Goal: Contribute content: Add original content to the website for others to see

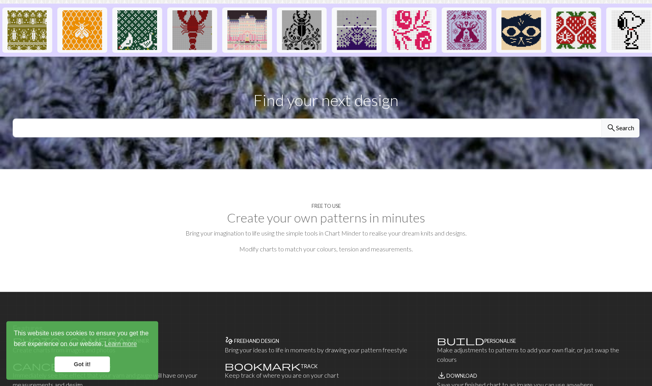
scroll to position [198, 0]
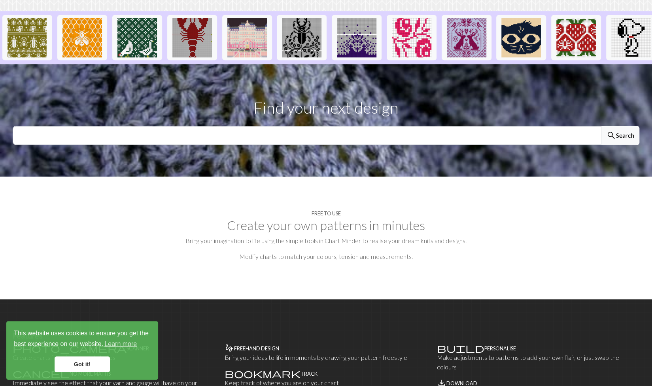
click at [89, 368] on link "Got it!" at bounding box center [82, 364] width 55 height 16
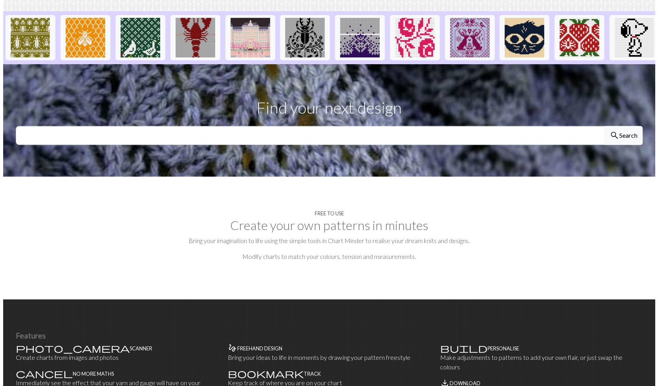
scroll to position [0, 0]
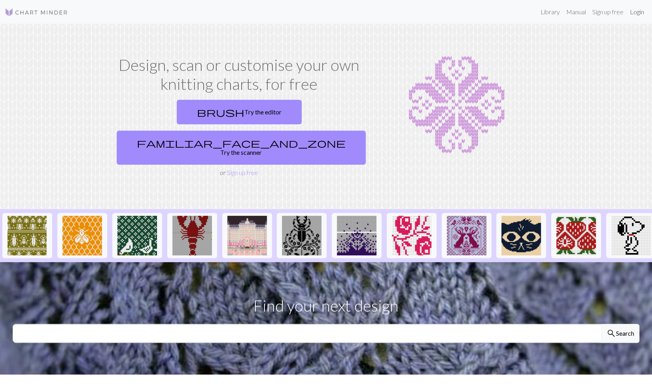
click at [636, 14] on link "Login" at bounding box center [637, 12] width 21 height 16
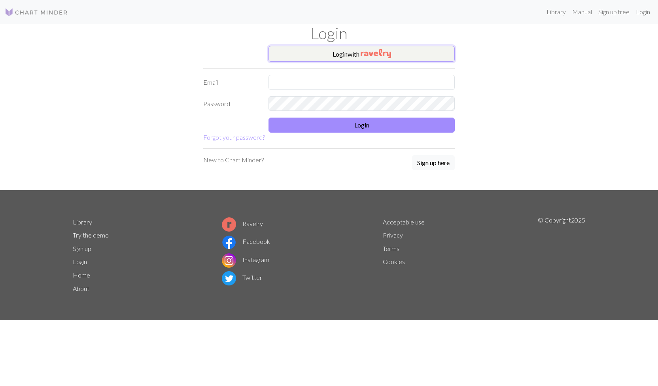
click at [319, 56] on button "Login with" at bounding box center [362, 54] width 186 height 16
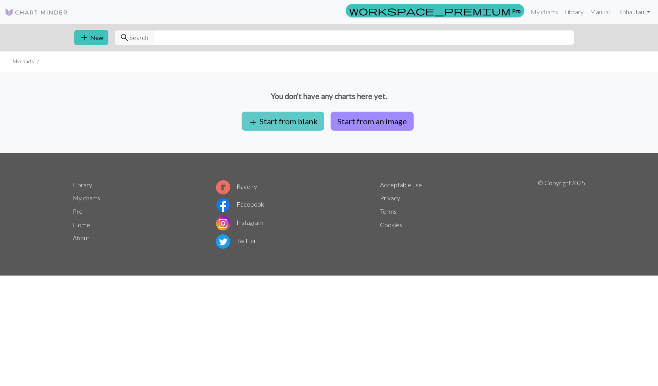
click at [301, 120] on button "add Start from blank" at bounding box center [283, 121] width 83 height 19
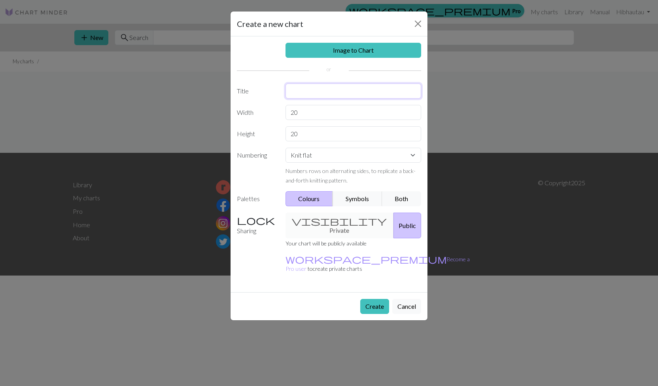
click at [302, 89] on input "text" at bounding box center [354, 90] width 136 height 15
click at [334, 218] on div "Image to Chart Title Width 20 Height 20 Numbering Knit flat Knit in the round L…" at bounding box center [329, 164] width 197 height 256
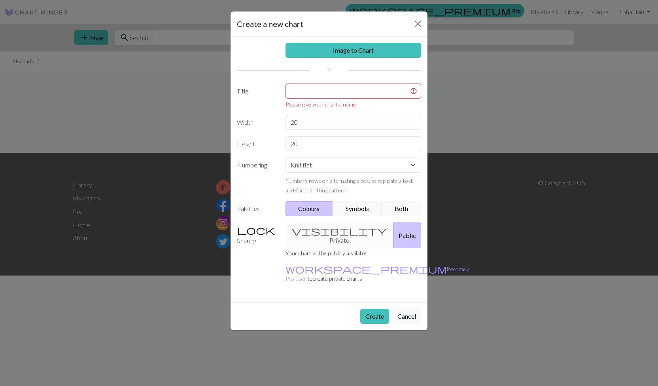
click at [333, 232] on div "visibility Private Public" at bounding box center [354, 235] width 146 height 26
click at [331, 95] on input "text" at bounding box center [354, 90] width 136 height 15
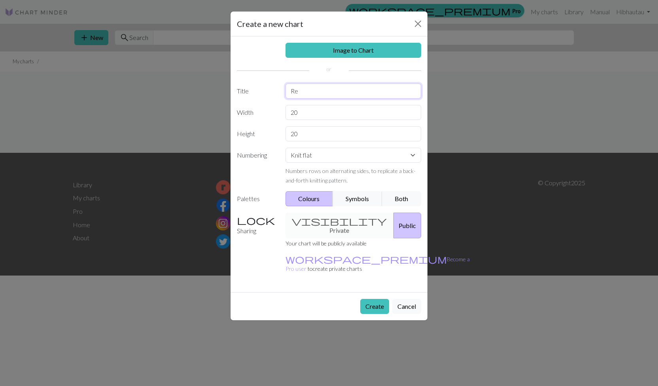
type input "R"
type input "Dark Side of the Mooncrush"
drag, startPoint x: 315, startPoint y: 114, endPoint x: 277, endPoint y: 116, distance: 38.4
click at [277, 116] on div "Width 20" at bounding box center [329, 112] width 194 height 15
type input "101"
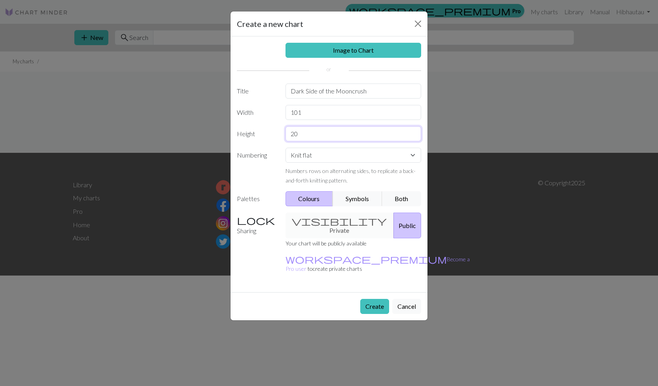
click at [345, 138] on input "20" at bounding box center [354, 133] width 136 height 15
click at [334, 132] on input "20" at bounding box center [354, 133] width 136 height 15
click at [400, 198] on button "Both" at bounding box center [402, 198] width 40 height 15
click at [330, 150] on select "Knit flat Knit in the round Lace knitting Cross stitch" at bounding box center [354, 155] width 136 height 15
click at [328, 152] on select "Knit flat Knit in the round Lace knitting Cross stitch" at bounding box center [354, 155] width 136 height 15
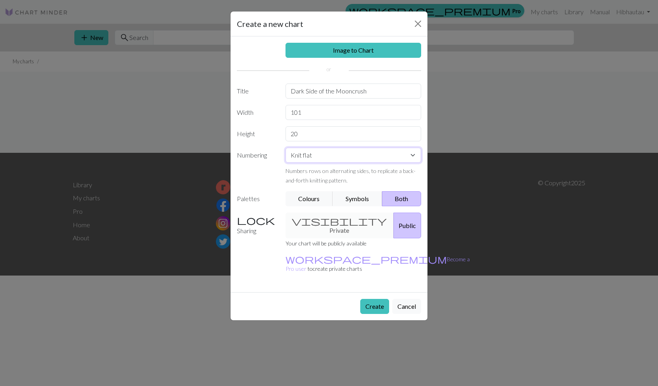
click at [324, 152] on select "Knit flat Knit in the round Lace knitting Cross stitch" at bounding box center [354, 155] width 136 height 15
click at [321, 135] on input "20" at bounding box center [354, 133] width 136 height 15
drag, startPoint x: 311, startPoint y: 133, endPoint x: 288, endPoint y: 132, distance: 22.6
click at [288, 132] on input "20" at bounding box center [354, 133] width 136 height 15
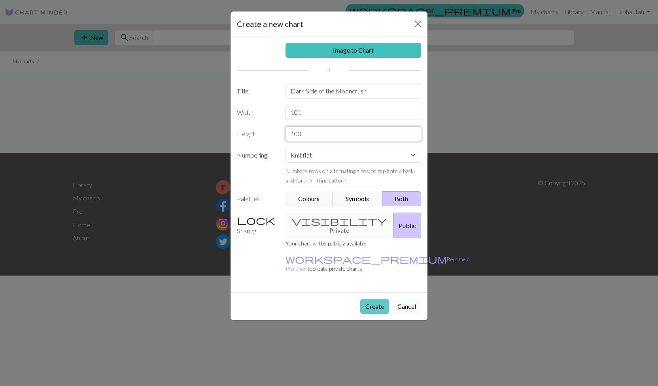
type input "100"
click at [370, 299] on button "Create" at bounding box center [374, 306] width 29 height 15
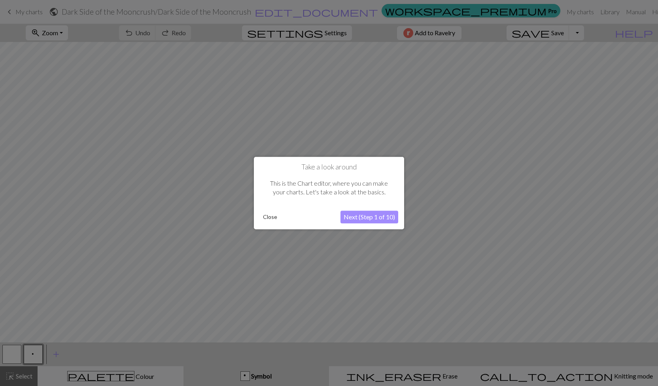
click at [379, 220] on button "Next (Step 1 of 10)" at bounding box center [370, 216] width 58 height 13
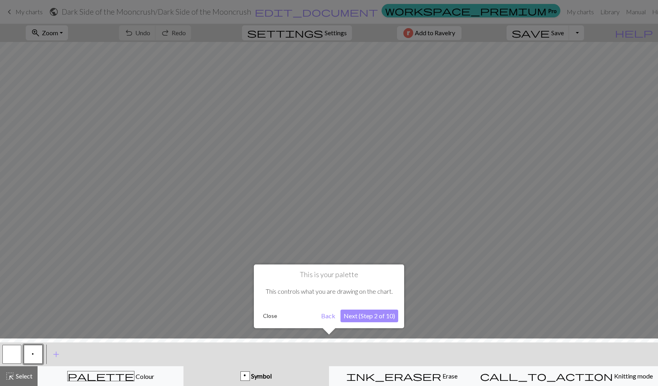
click at [384, 313] on button "Next (Step 2 of 10)" at bounding box center [370, 315] width 58 height 13
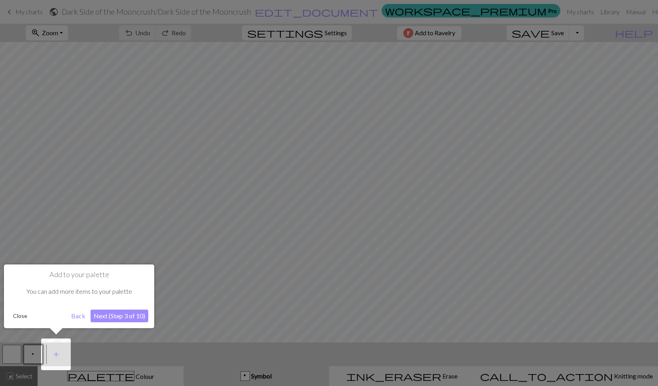
click at [110, 313] on button "Next (Step 3 of 10)" at bounding box center [120, 315] width 58 height 13
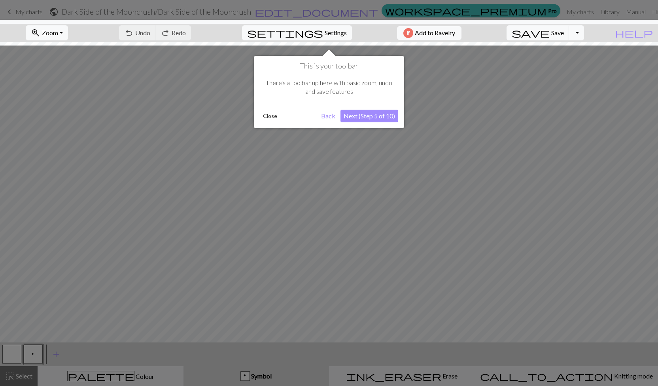
click at [375, 113] on button "Next (Step 5 of 10)" at bounding box center [370, 116] width 58 height 13
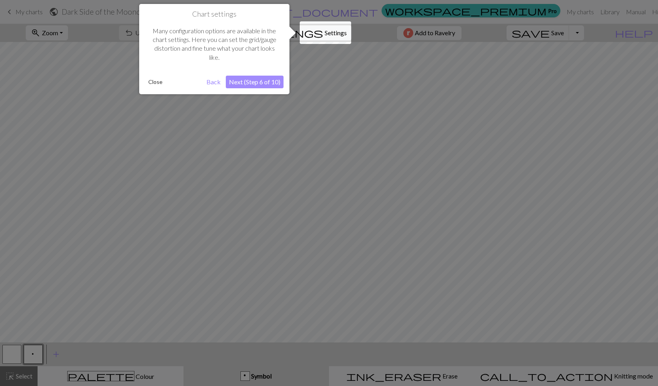
click at [248, 79] on button "Next (Step 6 of 10)" at bounding box center [255, 82] width 58 height 13
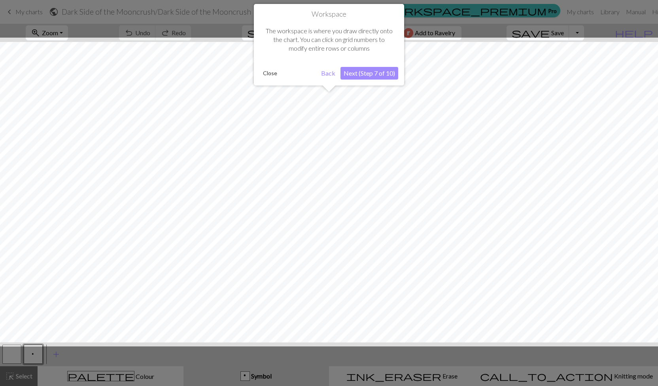
click at [371, 70] on button "Next (Step 7 of 10)" at bounding box center [370, 73] width 58 height 13
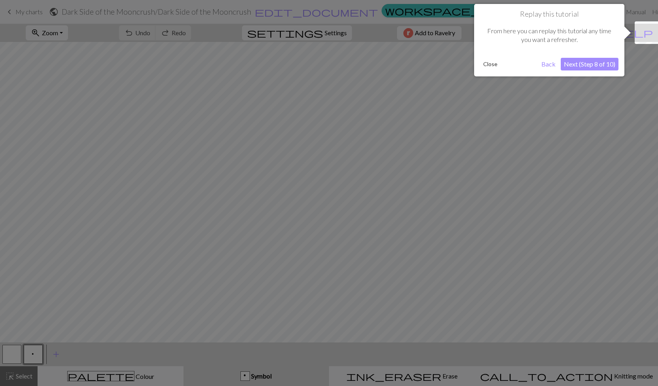
click at [602, 64] on button "Next (Step 8 of 10)" at bounding box center [590, 64] width 58 height 13
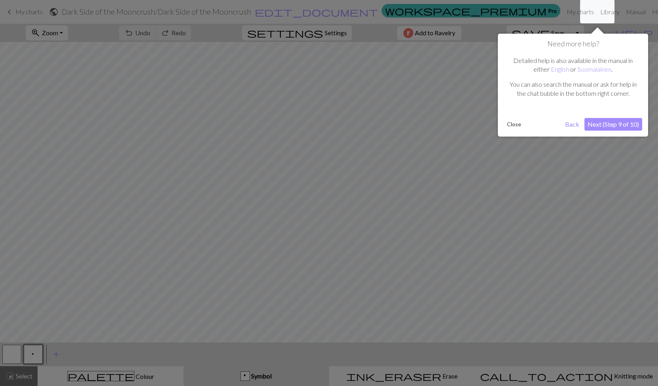
click at [604, 126] on button "Next (Step 9 of 10)" at bounding box center [614, 124] width 58 height 13
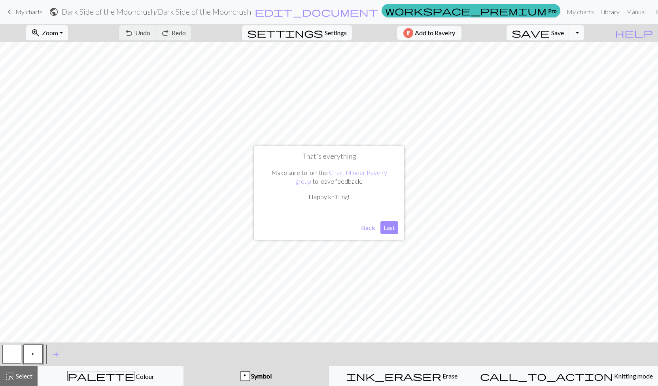
click at [394, 225] on button "Last" at bounding box center [390, 227] width 18 height 13
click at [317, 35] on span "settings" at bounding box center [285, 32] width 76 height 11
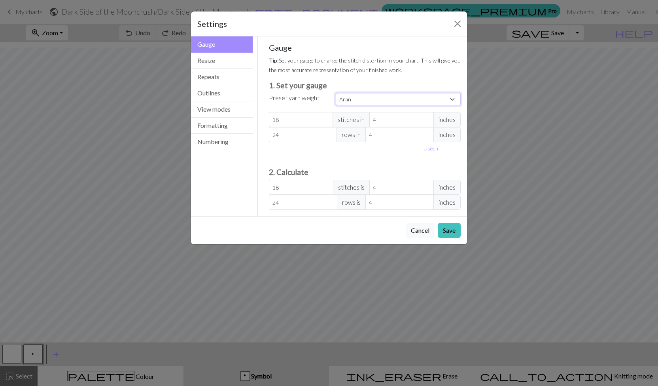
click at [363, 102] on select "Custom Square Lace Light Fingering Fingering Sport Double knit Worsted Aran Bul…" at bounding box center [398, 99] width 125 height 12
select select "worsted"
click at [336, 93] on select "Custom Square Lace Light Fingering Fingering Sport Double knit Worsted Aran Bul…" at bounding box center [398, 99] width 125 height 12
type input "20"
type input "26"
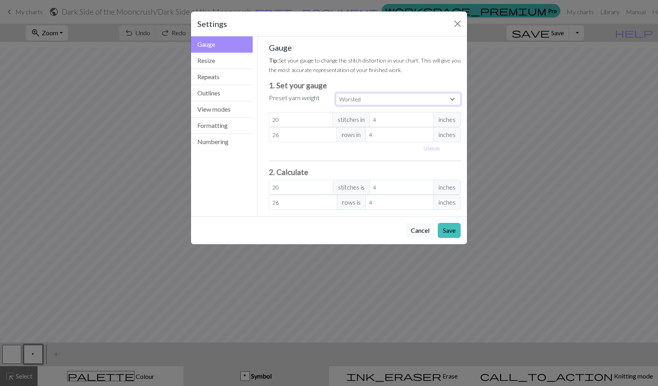
type input "20"
type input "26"
click at [447, 234] on button "Save" at bounding box center [449, 230] width 23 height 15
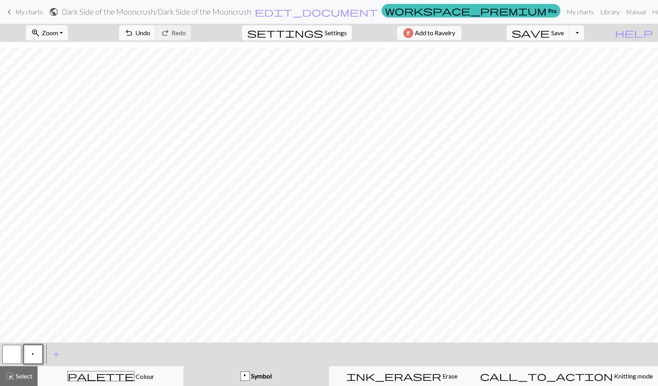
click at [325, 30] on span "Settings" at bounding box center [336, 32] width 22 height 9
select select "worsted"
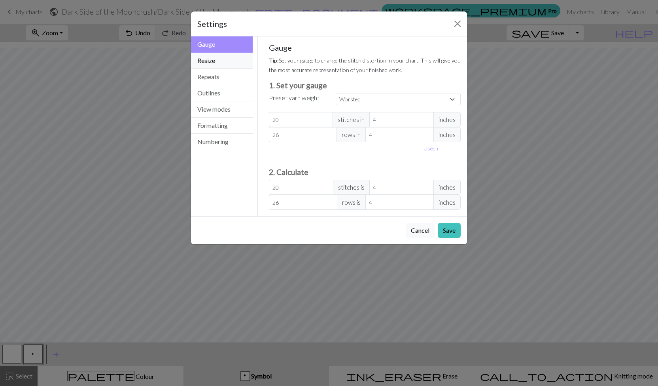
click at [227, 58] on button "Resize" at bounding box center [222, 61] width 62 height 16
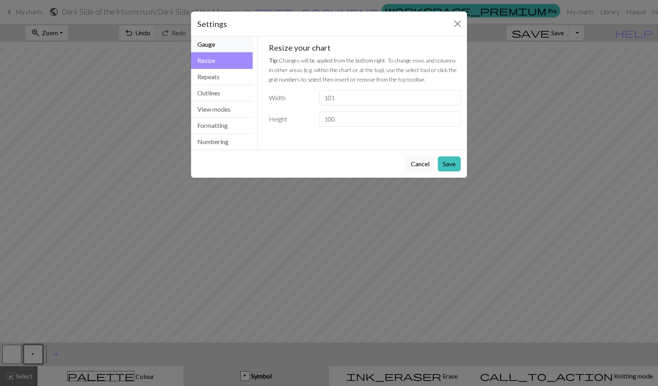
click at [225, 44] on button "Gauge" at bounding box center [222, 44] width 62 height 16
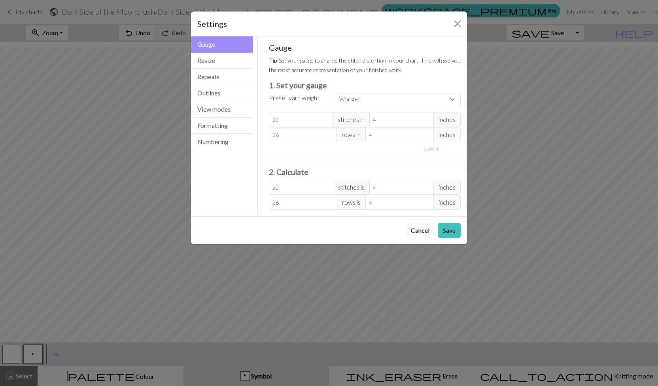
drag, startPoint x: 225, startPoint y: 44, endPoint x: 258, endPoint y: 21, distance: 40.7
click at [258, 21] on div "Settings" at bounding box center [329, 23] width 276 height 25
click at [461, 24] on button "Close" at bounding box center [457, 23] width 13 height 13
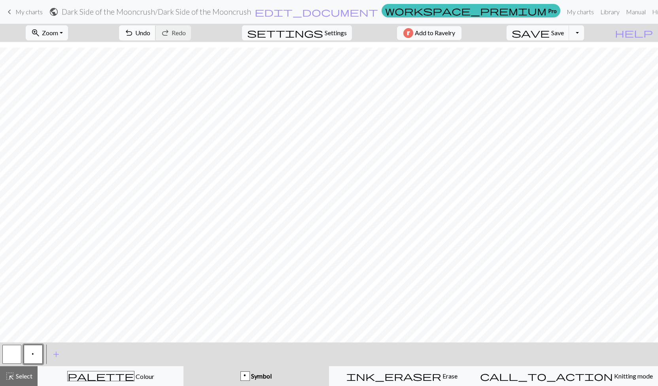
click at [150, 31] on span "Undo" at bounding box center [142, 33] width 15 height 8
click at [135, 375] on span "Colour" at bounding box center [145, 376] width 20 height 8
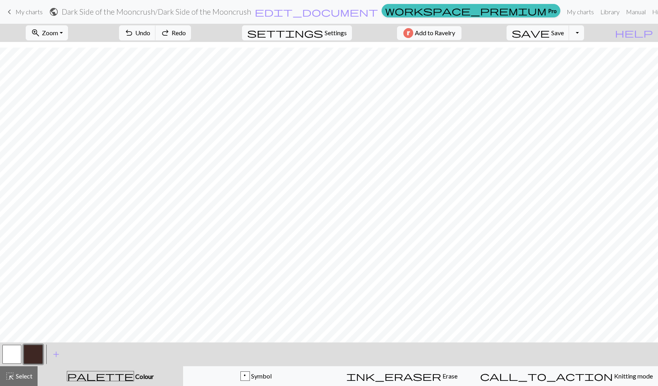
click at [39, 355] on button "button" at bounding box center [33, 354] width 19 height 19
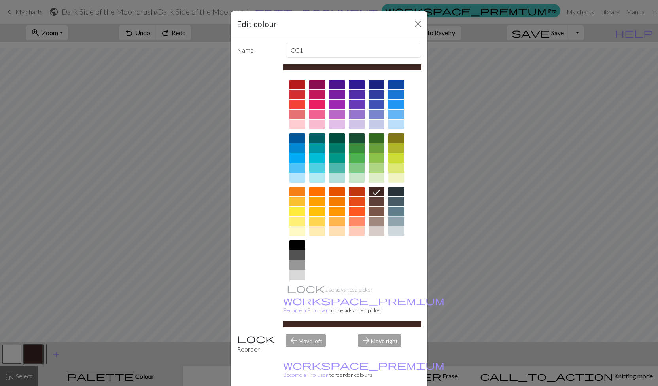
click at [397, 219] on div at bounding box center [397, 220] width 16 height 9
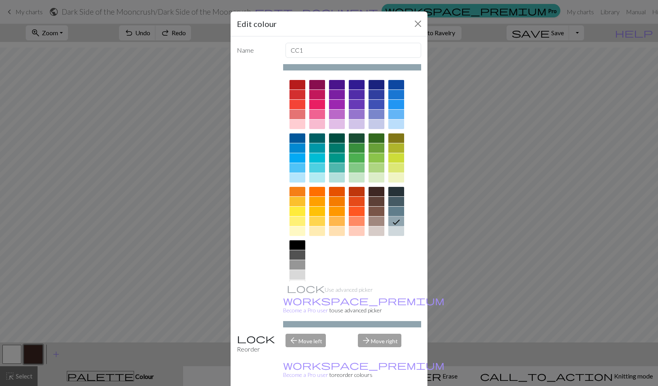
click at [395, 212] on div at bounding box center [397, 211] width 16 height 9
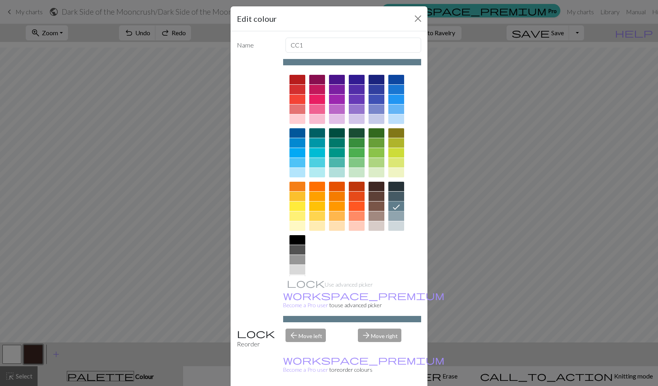
scroll to position [0, 0]
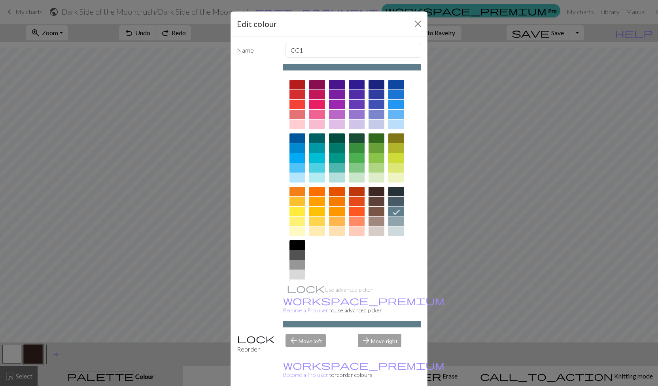
click at [329, 165] on div at bounding box center [337, 167] width 16 height 9
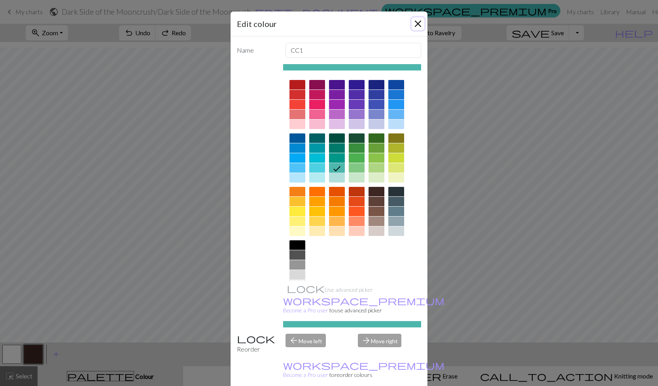
click at [414, 22] on button "Close" at bounding box center [418, 23] width 13 height 13
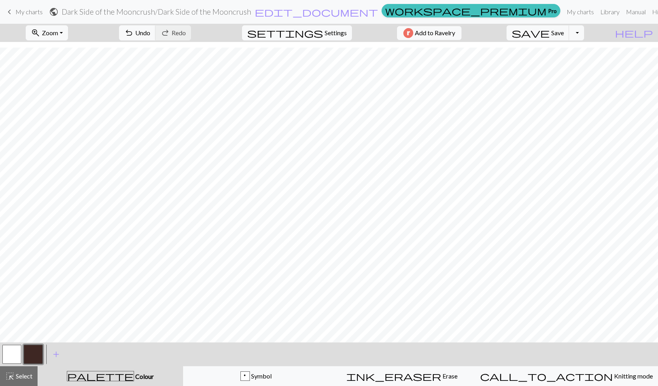
click at [12, 358] on button "button" at bounding box center [11, 354] width 19 height 19
click at [15, 354] on button "button" at bounding box center [11, 354] width 19 height 19
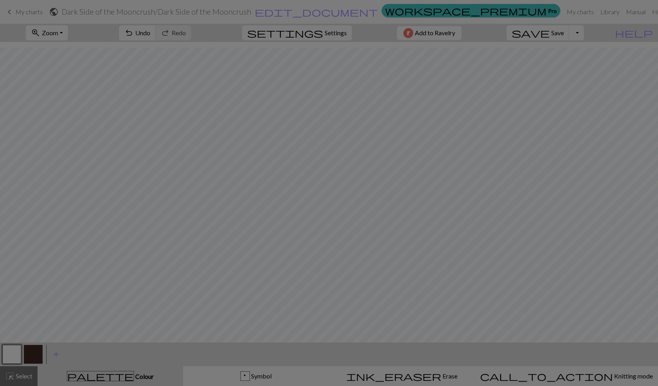
drag, startPoint x: 15, startPoint y: 354, endPoint x: 35, endPoint y: 356, distance: 19.8
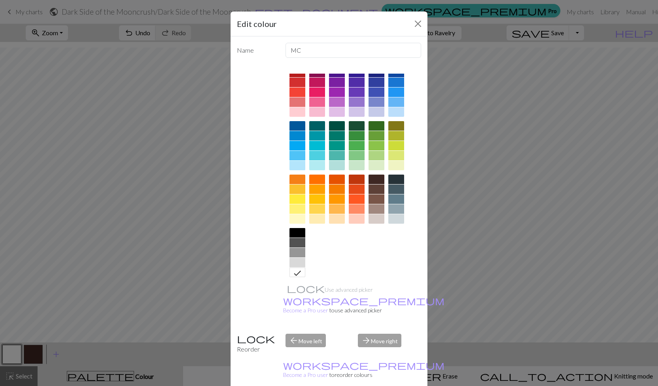
scroll to position [17, 0]
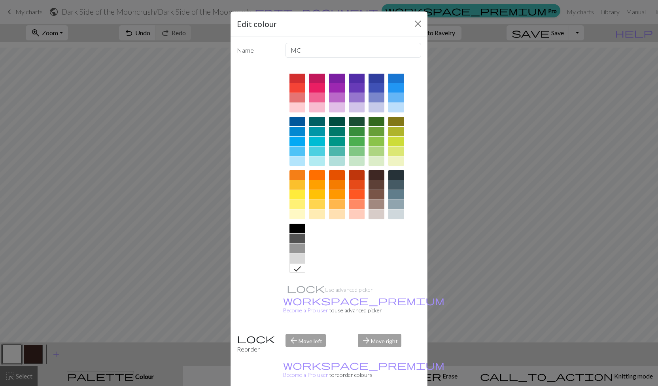
click at [337, 147] on div at bounding box center [337, 150] width 16 height 9
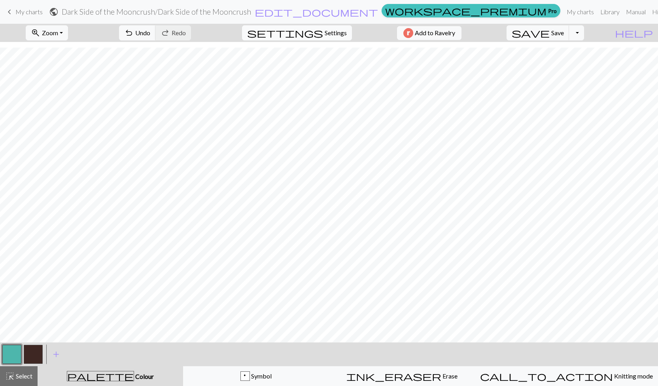
click at [331, 30] on span "Settings" at bounding box center [336, 32] width 22 height 9
select select "worsted"
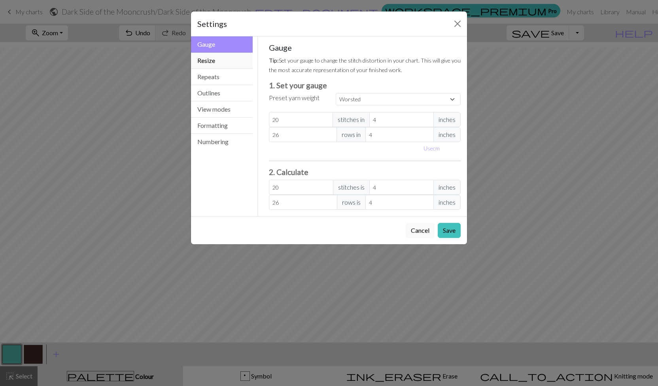
click at [200, 58] on button "Resize" at bounding box center [222, 61] width 62 height 16
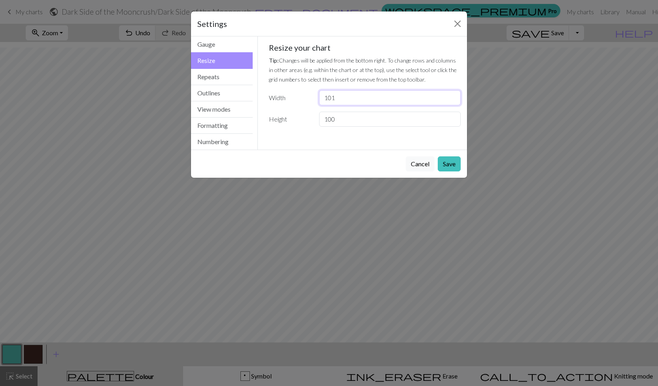
click at [345, 99] on input "101" at bounding box center [390, 97] width 142 height 15
type input "102"
click at [454, 93] on input "102" at bounding box center [390, 97] width 142 height 15
click at [449, 161] on button "Save" at bounding box center [449, 163] width 23 height 15
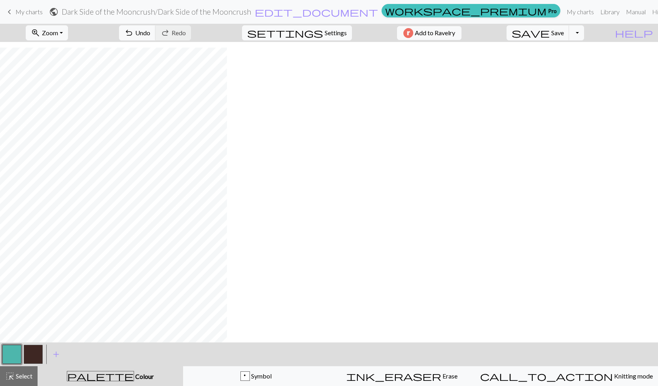
scroll to position [532, 0]
click at [150, 29] on span "Undo" at bounding box center [142, 33] width 15 height 8
click at [150, 33] on span "Undo" at bounding box center [142, 33] width 15 height 8
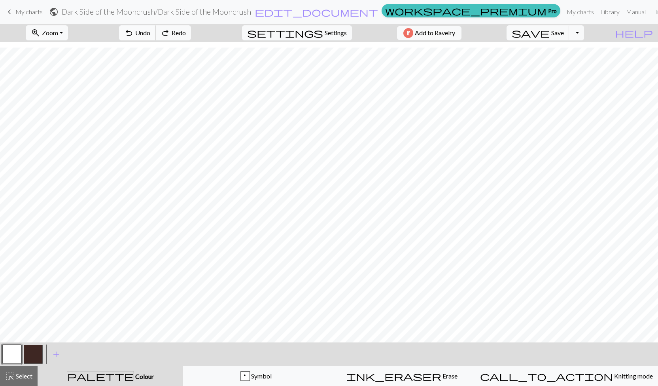
click at [150, 33] on span "Undo" at bounding box center [142, 33] width 15 height 8
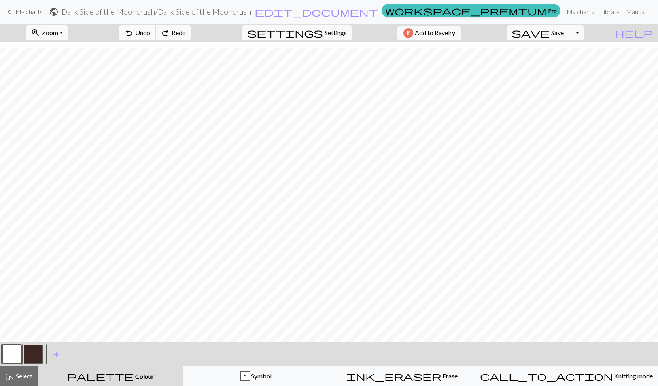
click at [150, 33] on span "Undo" at bounding box center [142, 33] width 15 height 8
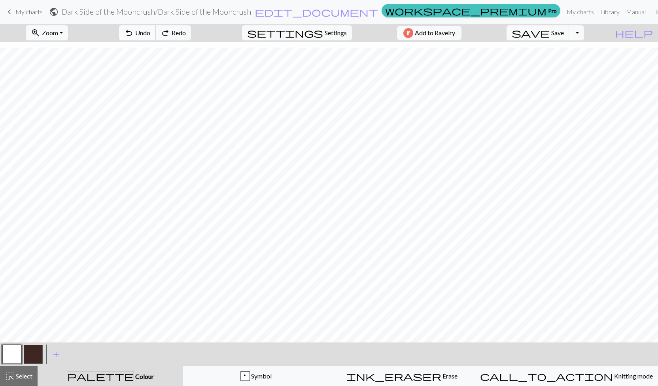
click at [150, 33] on span "Undo" at bounding box center [142, 33] width 15 height 8
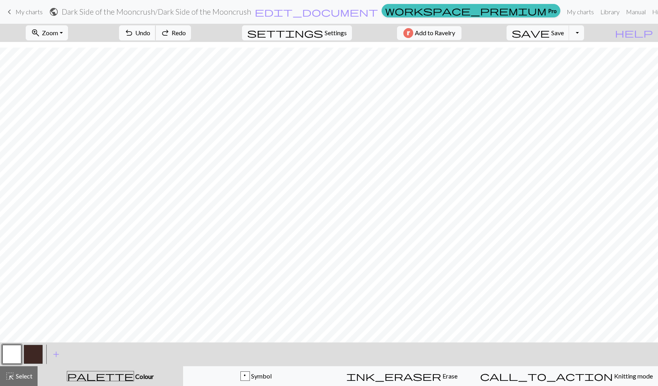
click at [150, 33] on span "Undo" at bounding box center [142, 33] width 15 height 8
click at [175, 33] on div "undo Undo Undo redo Redo Redo" at bounding box center [155, 33] width 84 height 18
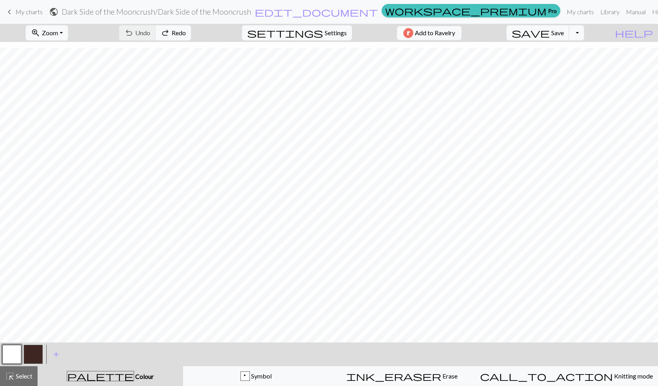
click at [35, 355] on button "button" at bounding box center [33, 354] width 19 height 19
click at [649, 15] on link "Hi [PERSON_NAME]" at bounding box center [669, 12] width 40 height 16
click at [31, 351] on button "button" at bounding box center [33, 354] width 19 height 19
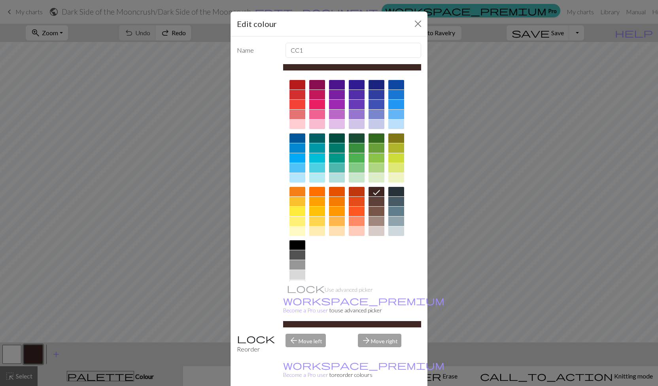
click at [395, 211] on div at bounding box center [397, 211] width 16 height 9
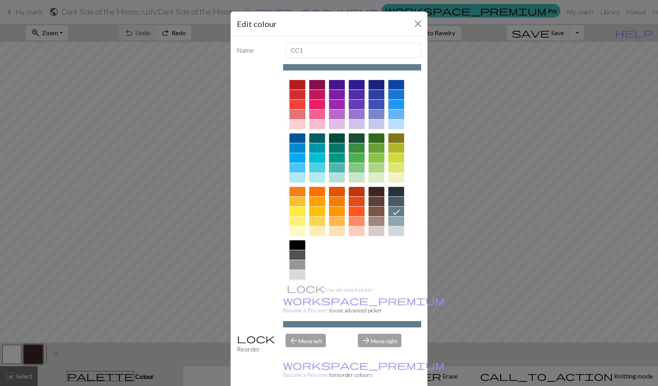
click at [312, 157] on div at bounding box center [317, 157] width 16 height 9
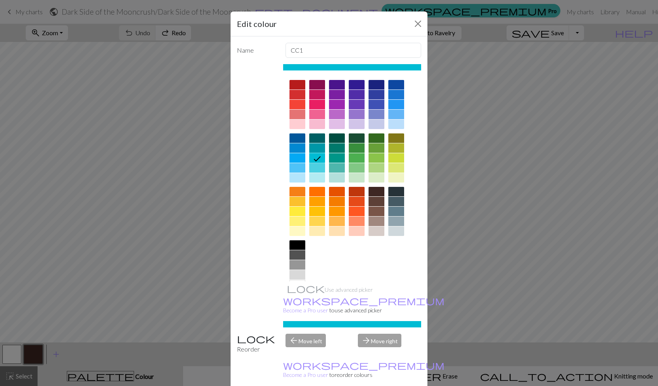
click at [332, 143] on div at bounding box center [337, 147] width 16 height 9
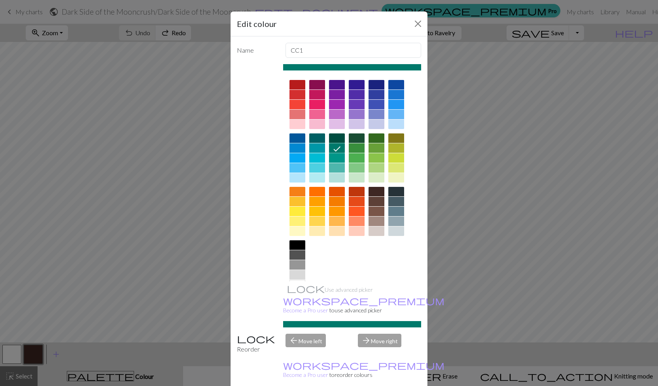
click at [394, 207] on div at bounding box center [397, 211] width 16 height 9
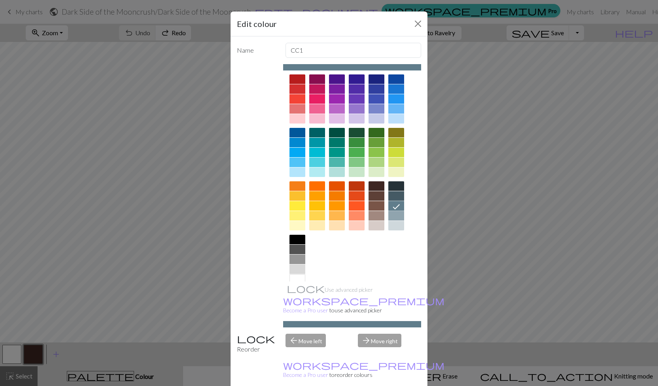
scroll to position [0, 0]
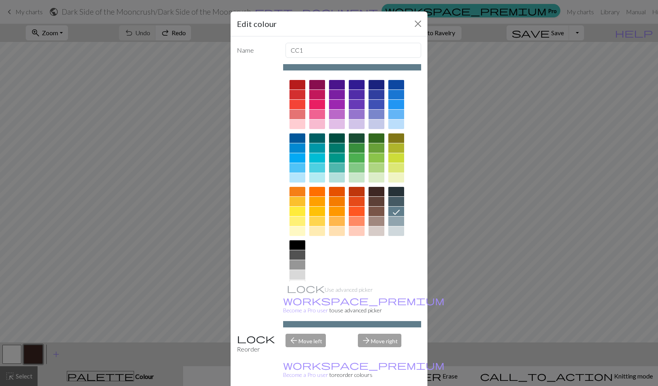
drag, startPoint x: 332, startPoint y: 243, endPoint x: 329, endPoint y: 256, distance: 13.2
click at [329, 256] on div at bounding box center [352, 185] width 138 height 222
click at [350, 114] on div at bounding box center [357, 114] width 16 height 9
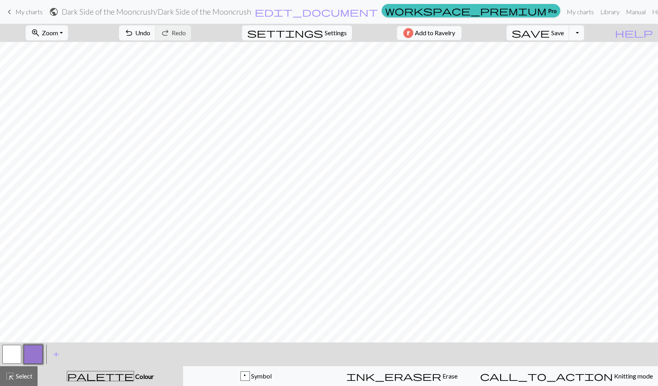
click at [13, 352] on button "button" at bounding box center [11, 354] width 19 height 19
click at [57, 353] on span "add" at bounding box center [55, 354] width 9 height 11
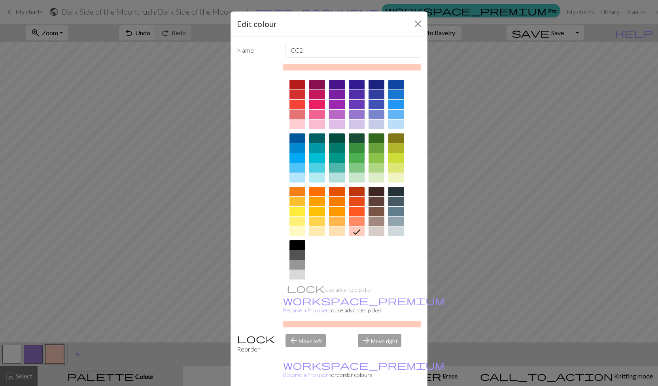
click at [294, 111] on div at bounding box center [298, 114] width 16 height 9
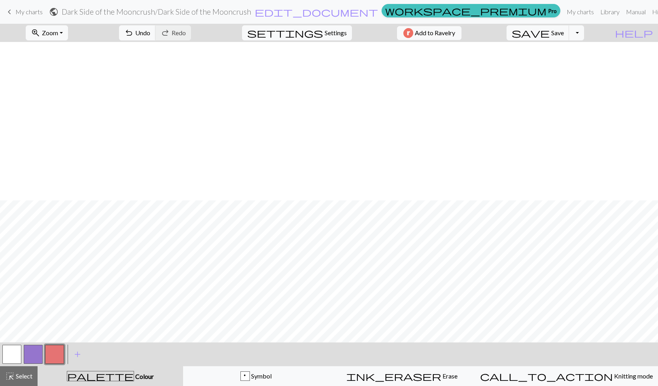
scroll to position [413, 0]
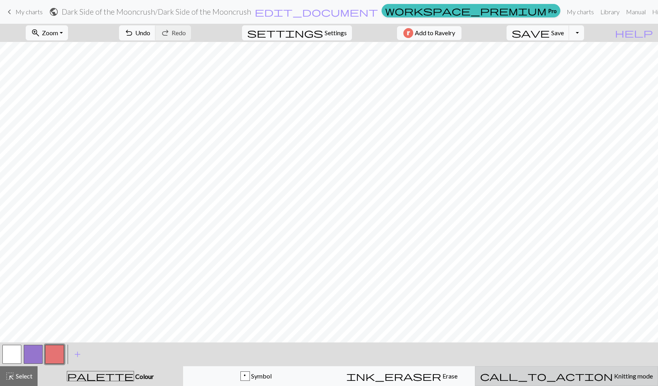
click at [613, 372] on span "Knitting mode" at bounding box center [633, 376] width 40 height 8
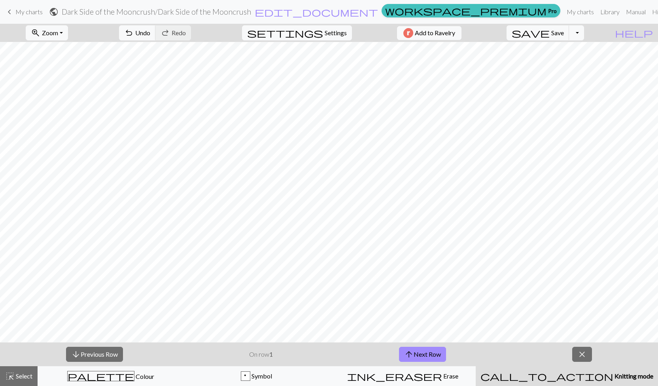
click at [614, 372] on span "Knitting mode" at bounding box center [634, 376] width 40 height 8
click at [581, 355] on span "close" at bounding box center [582, 354] width 9 height 11
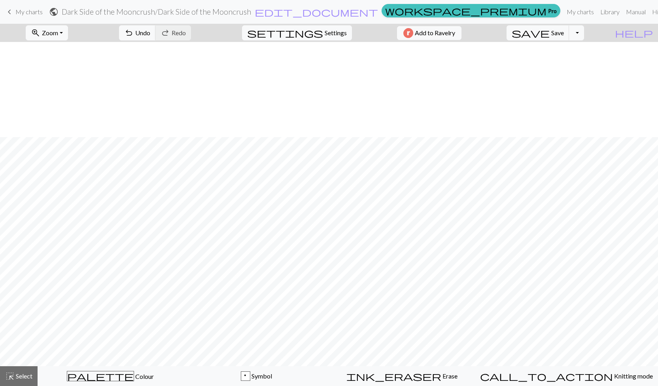
scroll to position [508, 0]
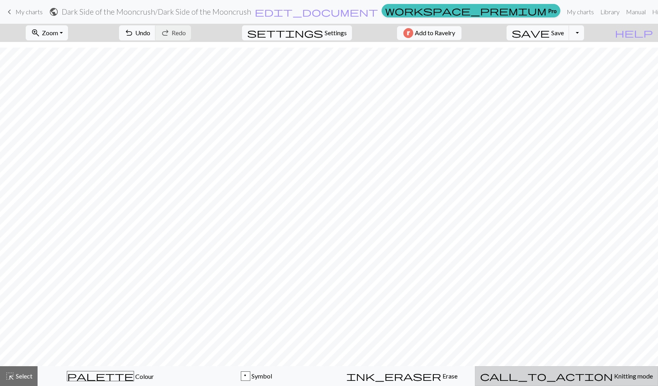
click at [602, 372] on div "call_to_action Knitting mode Knitting mode" at bounding box center [566, 375] width 173 height 9
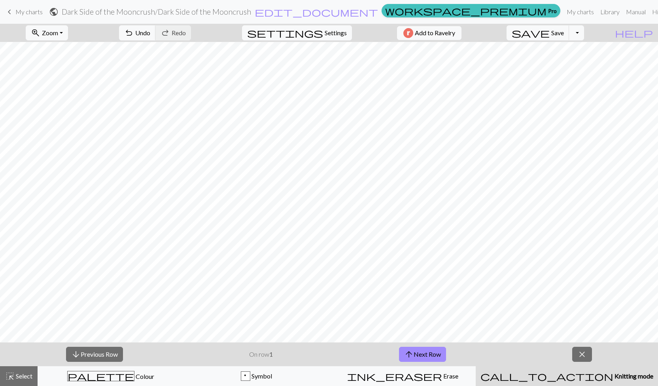
click at [269, 356] on p "On row 1" at bounding box center [261, 353] width 24 height 9
click at [434, 354] on button "arrow_upward Next Row" at bounding box center [422, 354] width 47 height 15
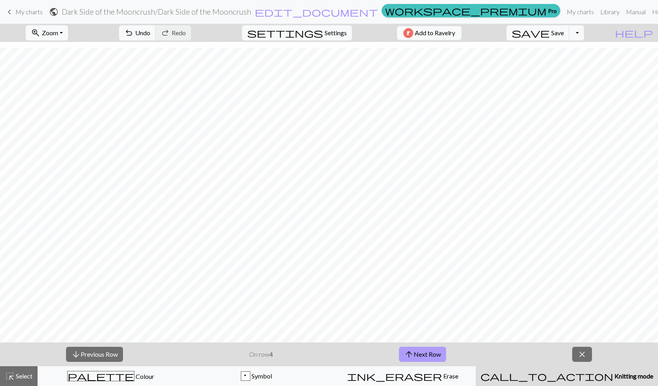
click at [434, 354] on button "arrow_upward Next Row" at bounding box center [422, 354] width 47 height 15
click at [586, 354] on span "close" at bounding box center [582, 354] width 9 height 11
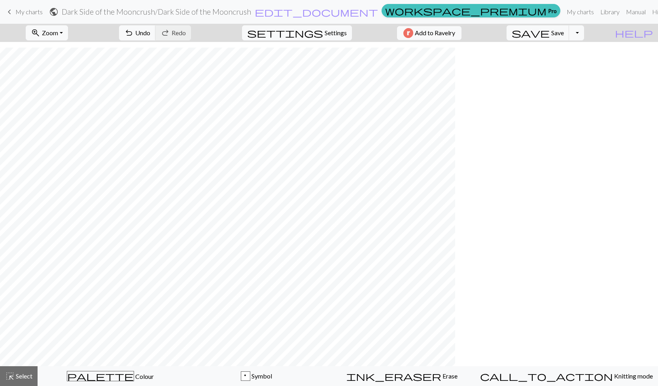
scroll to position [508, 0]
click at [106, 381] on span "palette" at bounding box center [100, 375] width 66 height 11
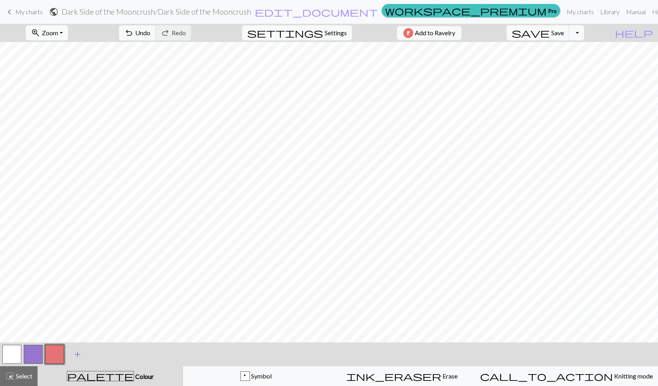
click at [75, 353] on span "add" at bounding box center [77, 354] width 9 height 11
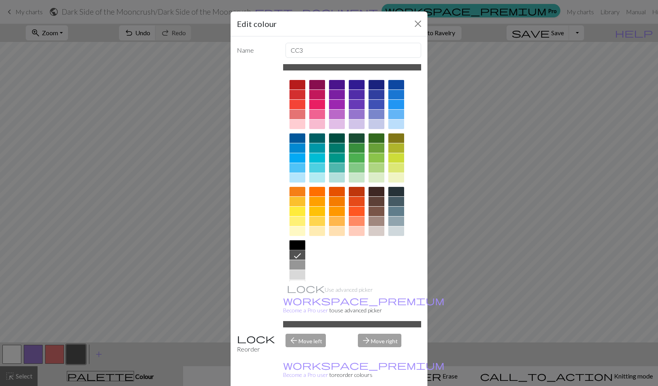
click at [297, 243] on div at bounding box center [298, 244] width 16 height 9
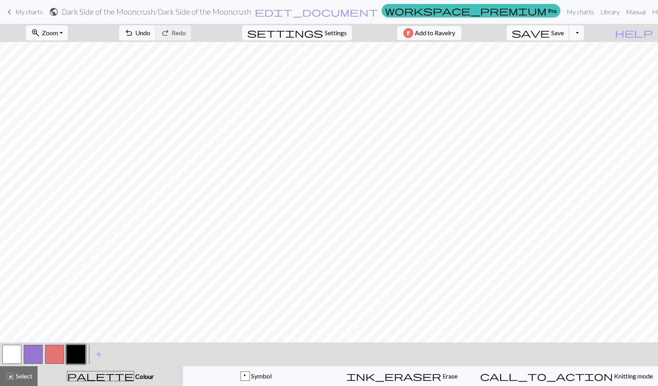
click at [564, 33] on span "Save" at bounding box center [558, 33] width 13 height 8
click at [584, 34] on button "Toggle Dropdown" at bounding box center [576, 32] width 15 height 15
click at [564, 34] on span "Save" at bounding box center [558, 33] width 13 height 8
click at [564, 31] on span "Save" at bounding box center [558, 33] width 13 height 8
